Goal: Task Accomplishment & Management: Use online tool/utility

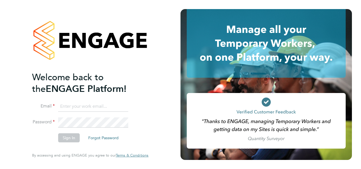
click at [66, 103] on input at bounding box center [93, 107] width 70 height 10
type input "ella.muse@manpower.co.uk"
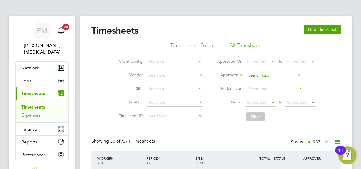
click at [267, 74] on input at bounding box center [274, 75] width 56 height 8
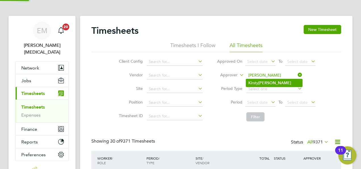
click at [256, 83] on li "[PERSON_NAME]" at bounding box center [274, 83] width 56 height 8
type input "[PERSON_NAME]"
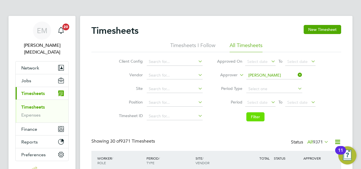
click at [259, 115] on button "Filter" at bounding box center [255, 116] width 18 height 9
